Goal: Task Accomplishment & Management: Manage account settings

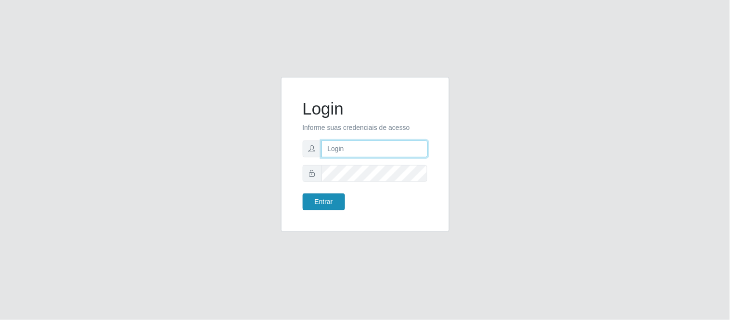
type input "deyvid@carnesecortes"
click at [332, 204] on button "Entrar" at bounding box center [323, 201] width 42 height 17
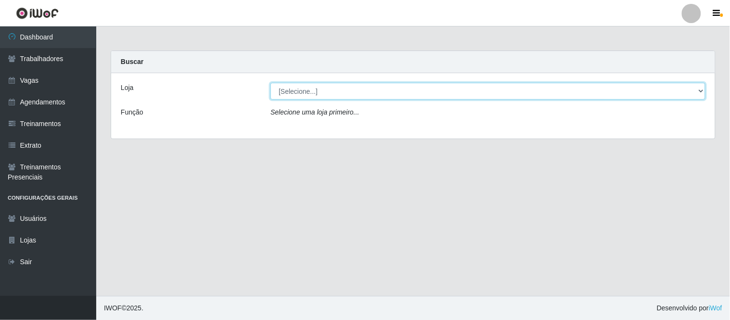
click at [305, 97] on select "[Selecione...] Carnes & Cortes" at bounding box center [487, 91] width 435 height 17
select select "433"
click at [270, 83] on select "[Selecione...] Carnes & Cortes" at bounding box center [487, 91] width 435 height 17
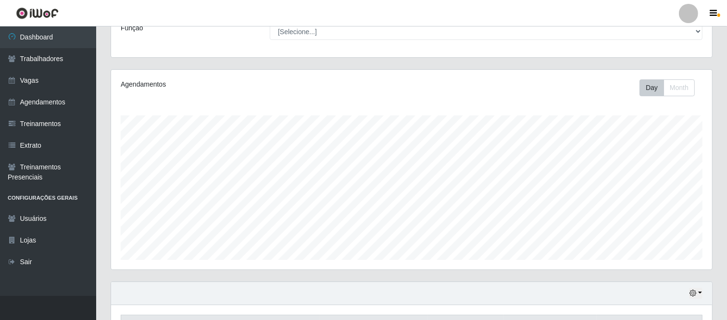
scroll to position [147, 0]
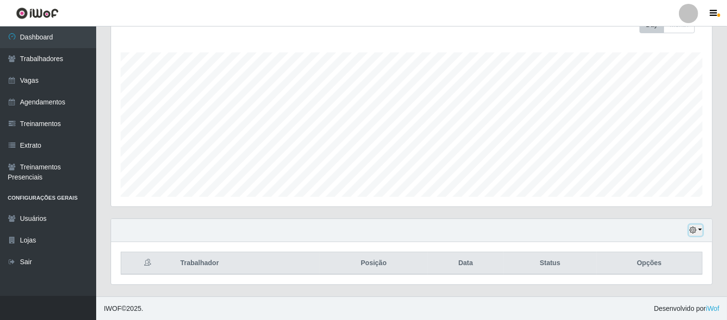
click at [691, 231] on icon "button" at bounding box center [693, 229] width 7 height 7
click at [636, 199] on button "1 Semana" at bounding box center [664, 194] width 76 height 20
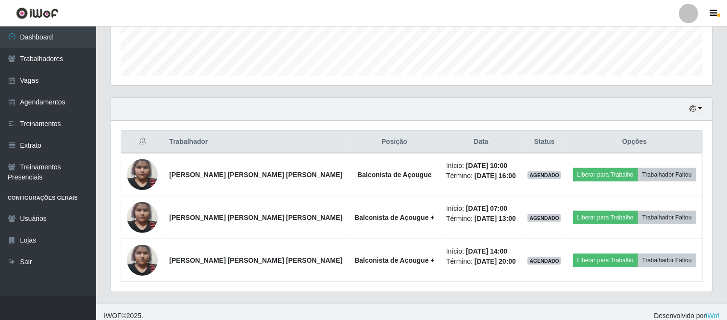
scroll to position [276, 0]
